Goal: Information Seeking & Learning: Learn about a topic

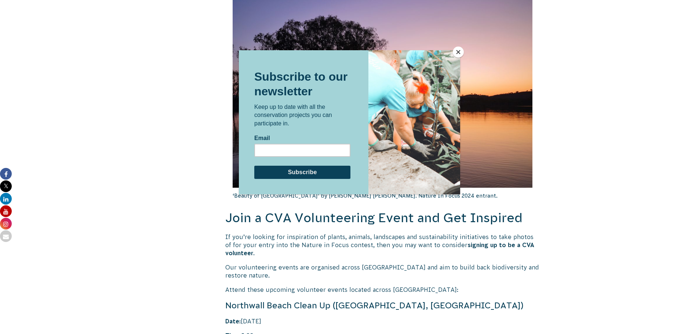
scroll to position [1503, 0]
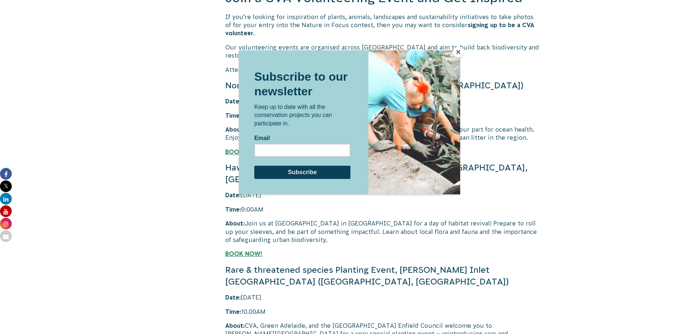
click at [459, 50] on button "Close" at bounding box center [457, 52] width 11 height 11
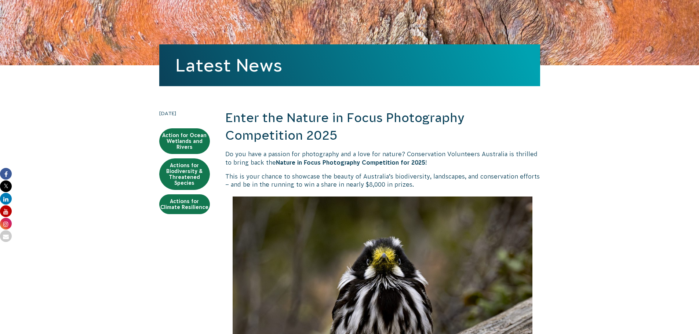
scroll to position [0, 0]
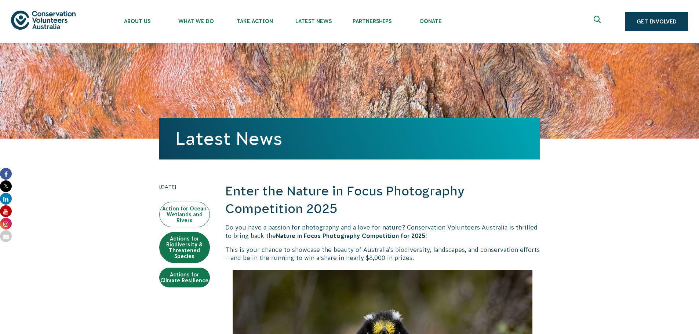
click at [190, 214] on link "Action for Ocean Wetlands and Rivers" at bounding box center [184, 215] width 51 height 26
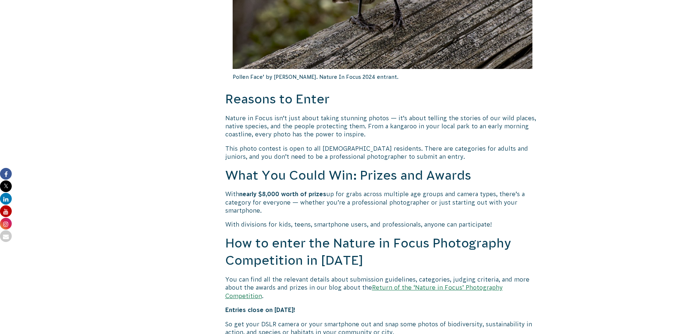
scroll to position [477, 0]
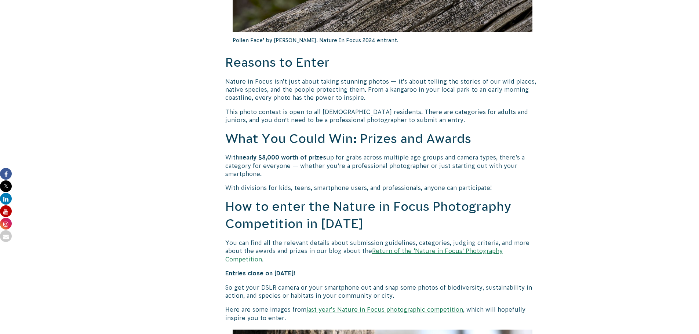
click at [399, 251] on link "Return of the ‘Nature in Focus’ Photography Competition" at bounding box center [363, 255] width 277 height 15
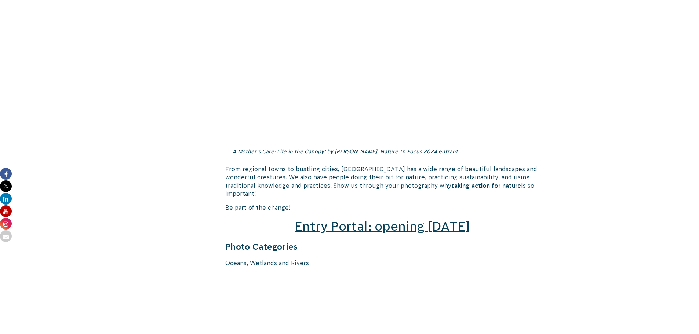
scroll to position [990, 0]
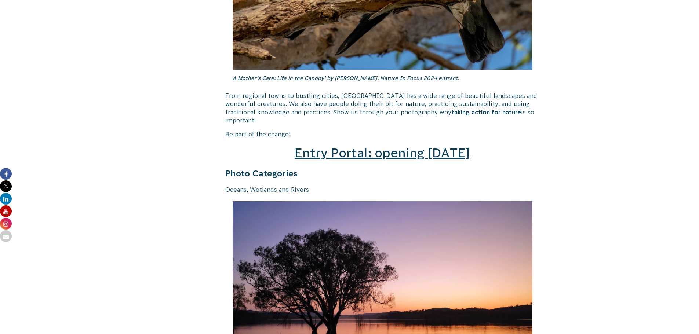
click at [381, 152] on h2 "Entry Portal: opening [DATE]" at bounding box center [382, 153] width 315 height 18
click at [365, 146] on span "Entry Portal: opening July 4" at bounding box center [381, 153] width 175 height 14
